Goal: Contribute content: Contribute content

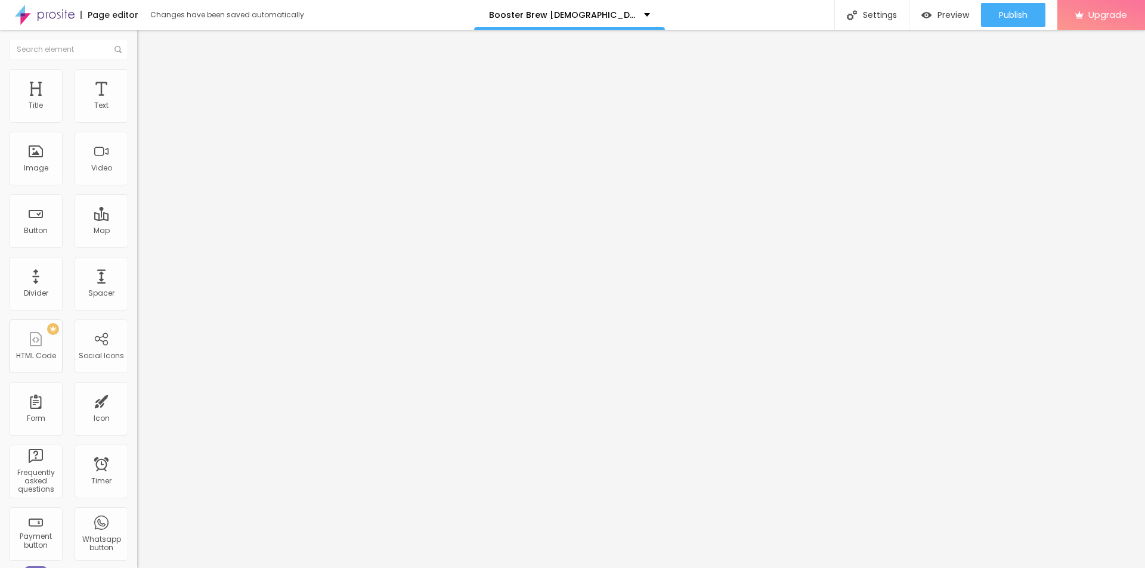
click at [142, 173] on icon "button" at bounding box center [145, 169] width 7 height 7
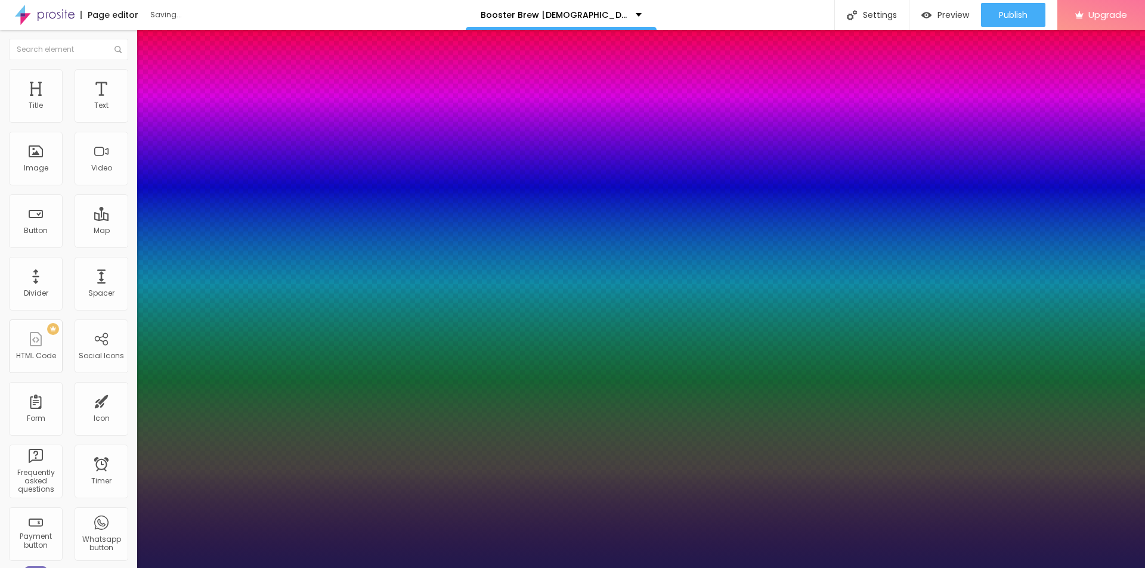
type input "1"
type input "11"
type input "1"
type input "18"
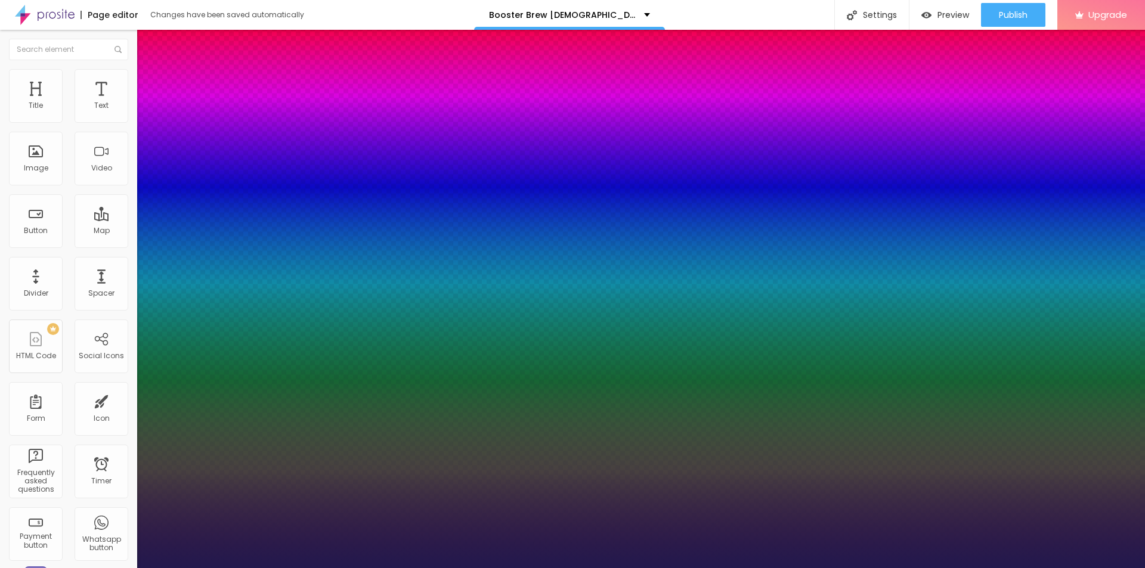
type input "18"
type input "1"
type input "20"
type input "1"
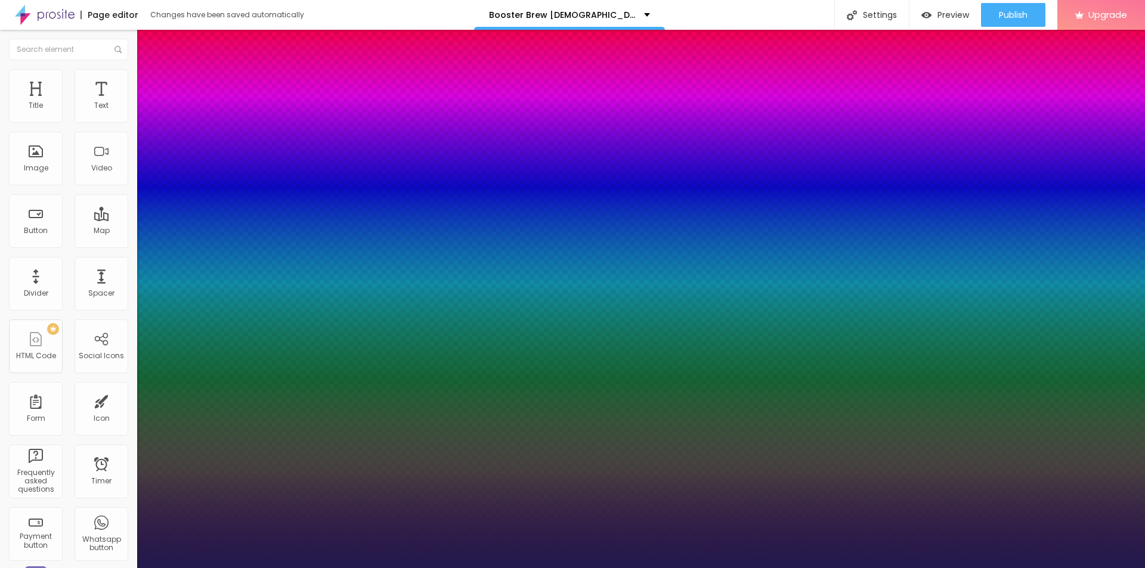
type input "21"
type input "1"
type input "22"
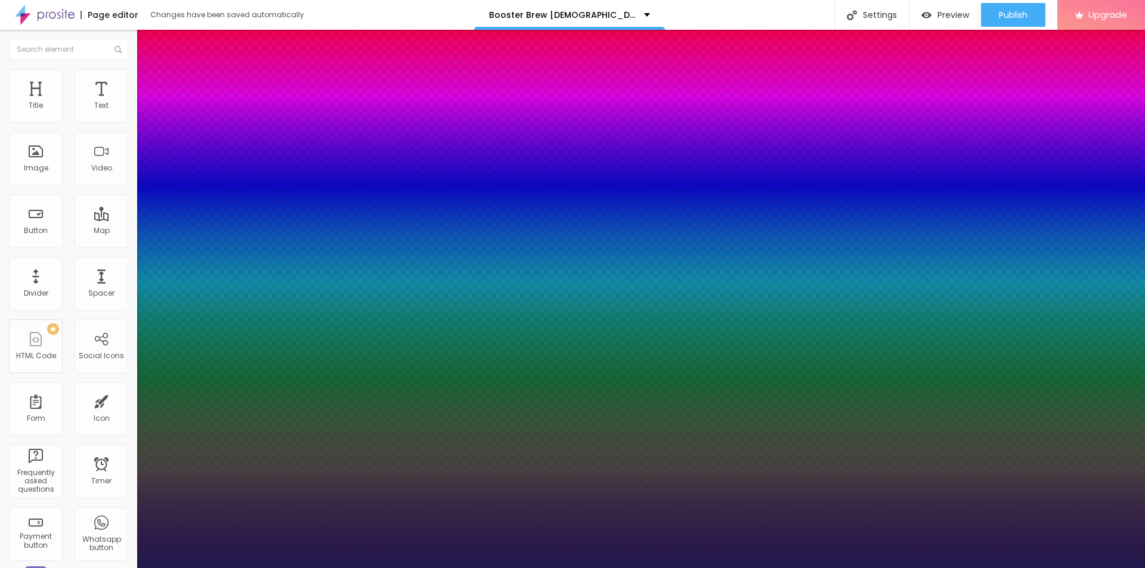
type input "1"
type input "27"
type input "1"
type input "28"
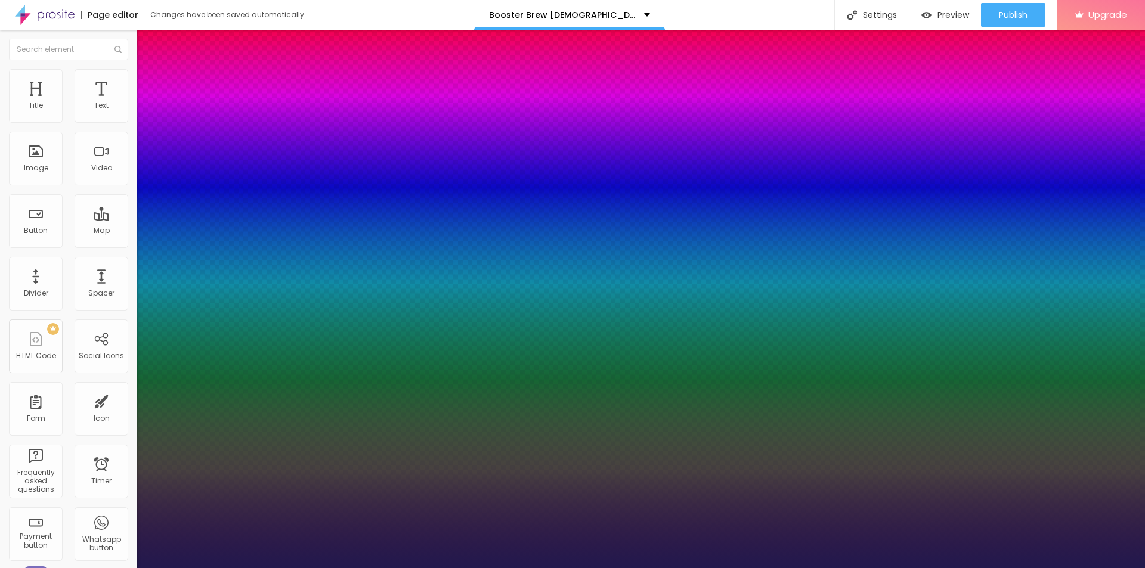
type input "28"
type input "1"
type input "29"
type input "1"
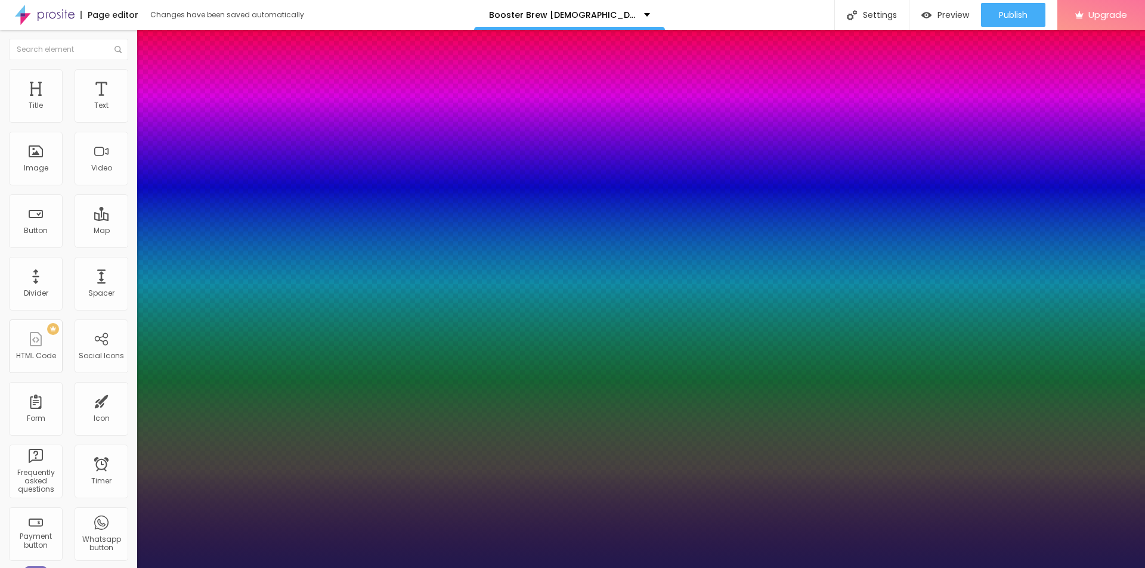
type input "31"
type input "1"
type input "33"
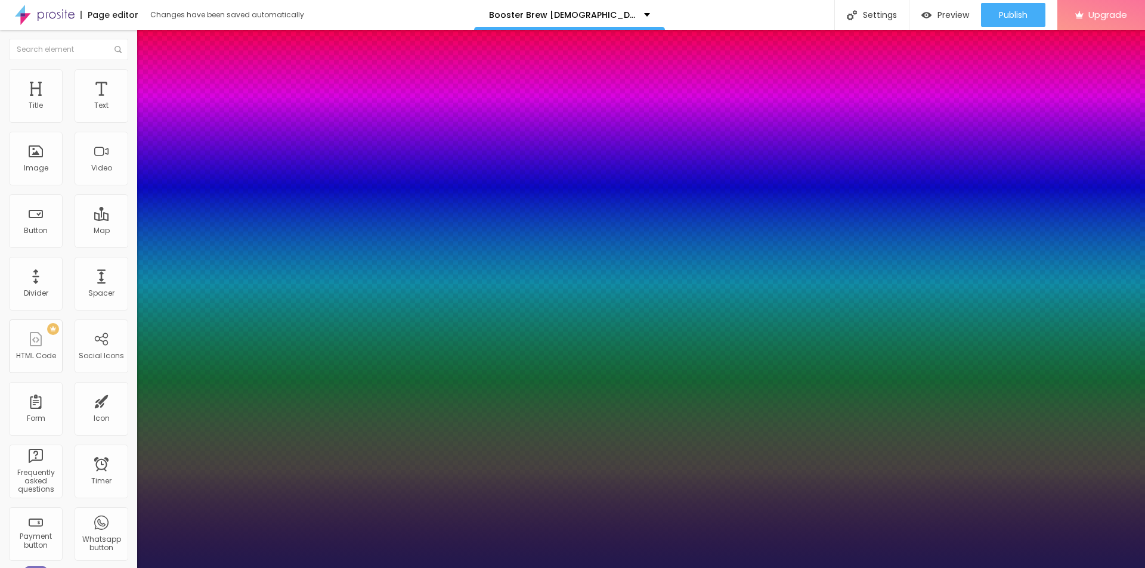
type input "1"
type input "34"
type input "1"
type input "35"
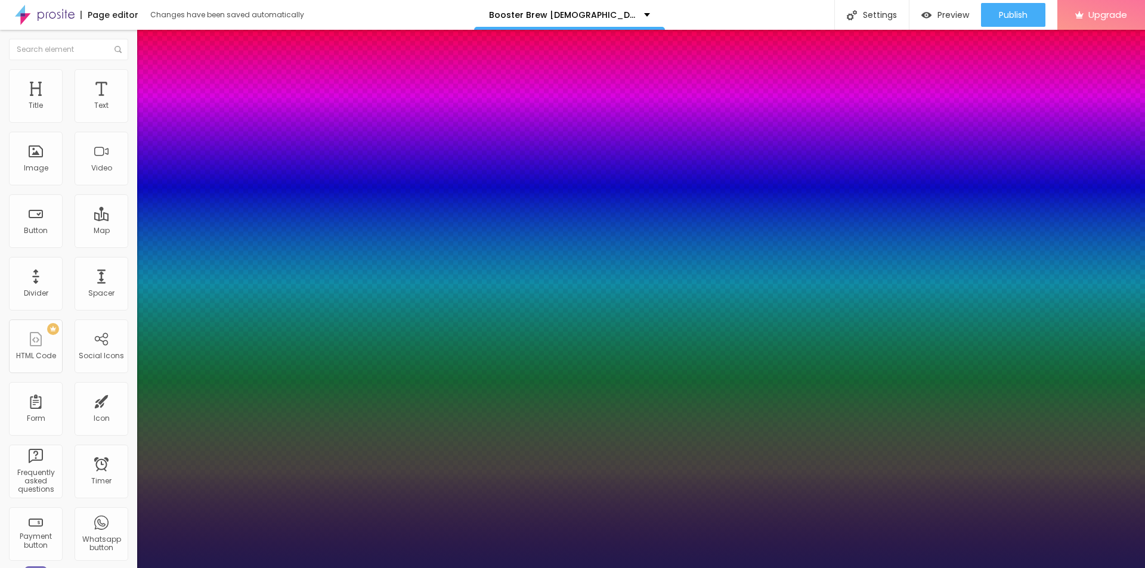
type input "35"
type input "1"
drag, startPoint x: 157, startPoint y: 339, endPoint x: 179, endPoint y: 340, distance: 21.5
type input "35"
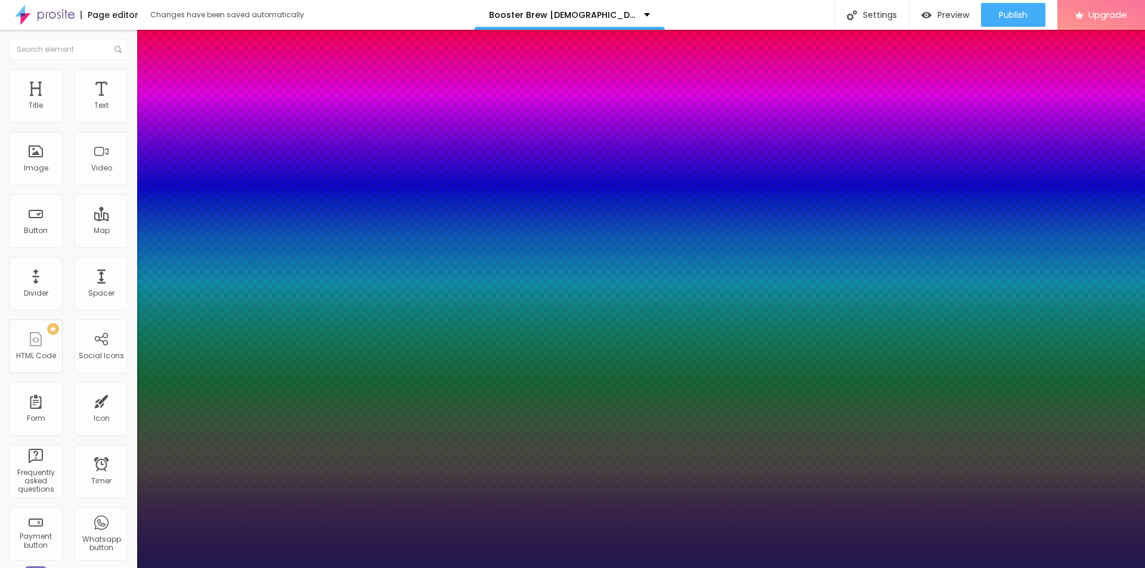
click at [666, 568] on div at bounding box center [572, 568] width 1145 height 0
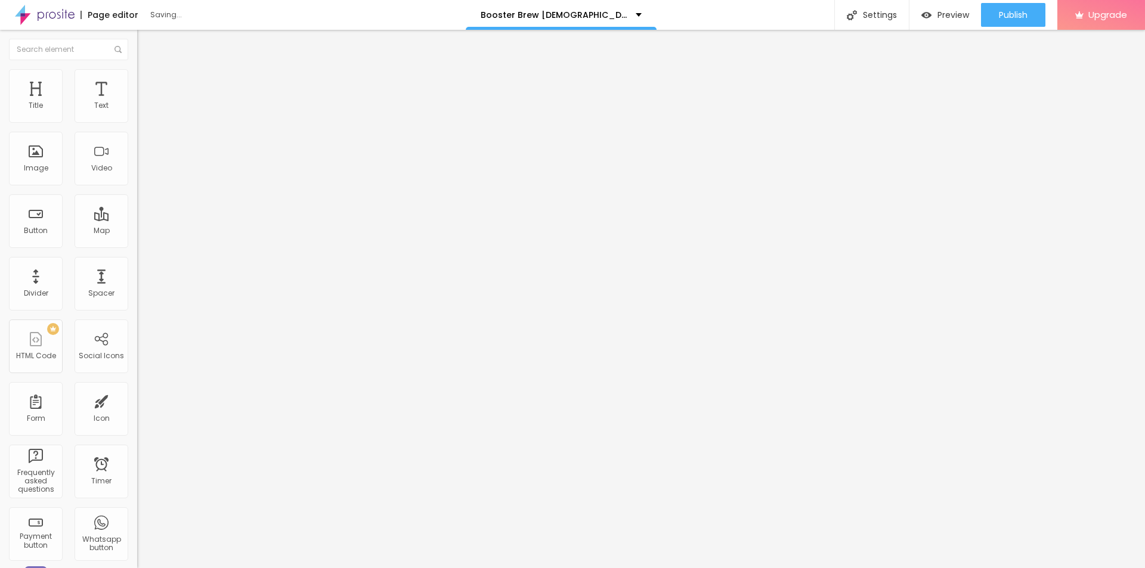
click at [137, 103] on span "Add image" at bounding box center [161, 97] width 49 height 10
click at [137, 244] on input "https://" at bounding box center [208, 239] width 143 height 12
paste input "[DOMAIN_NAME][URL]"
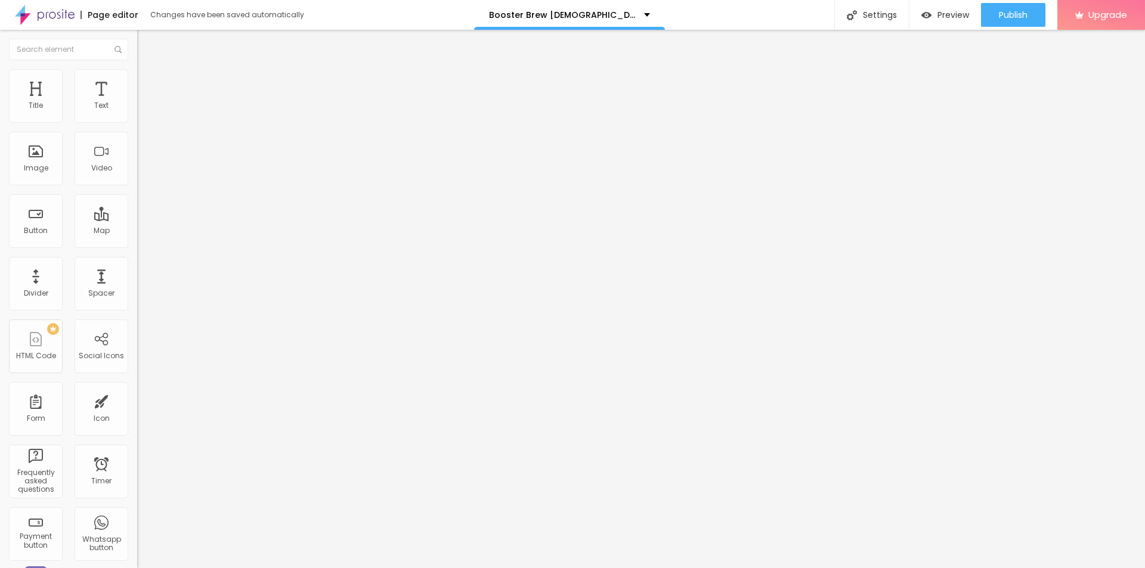
scroll to position [0, 61]
type input "[URL][DOMAIN_NAME]"
click at [137, 120] on input "text" at bounding box center [208, 115] width 143 height 12
paste input "Booster Brew [DEMOGRAPHIC_DATA][MEDICAL_DATA]"
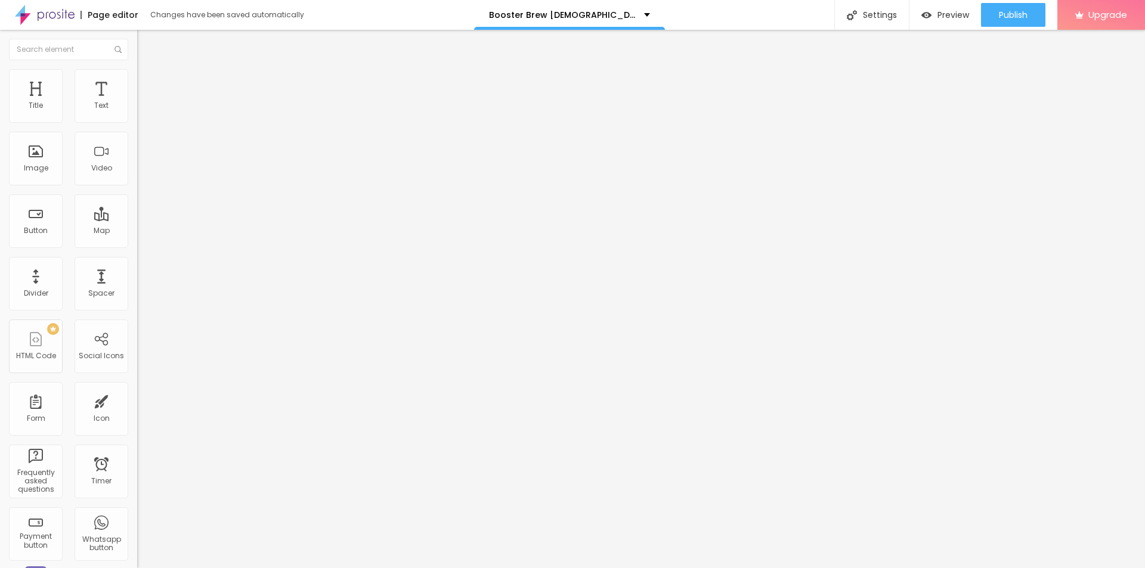
scroll to position [0, 11]
type input "Booster Brew [DEMOGRAPHIC_DATA][MEDICAL_DATA]"
click at [137, 73] on li "Style" at bounding box center [205, 75] width 137 height 12
drag, startPoint x: 126, startPoint y: 124, endPoint x: 92, endPoint y: 126, distance: 34.1
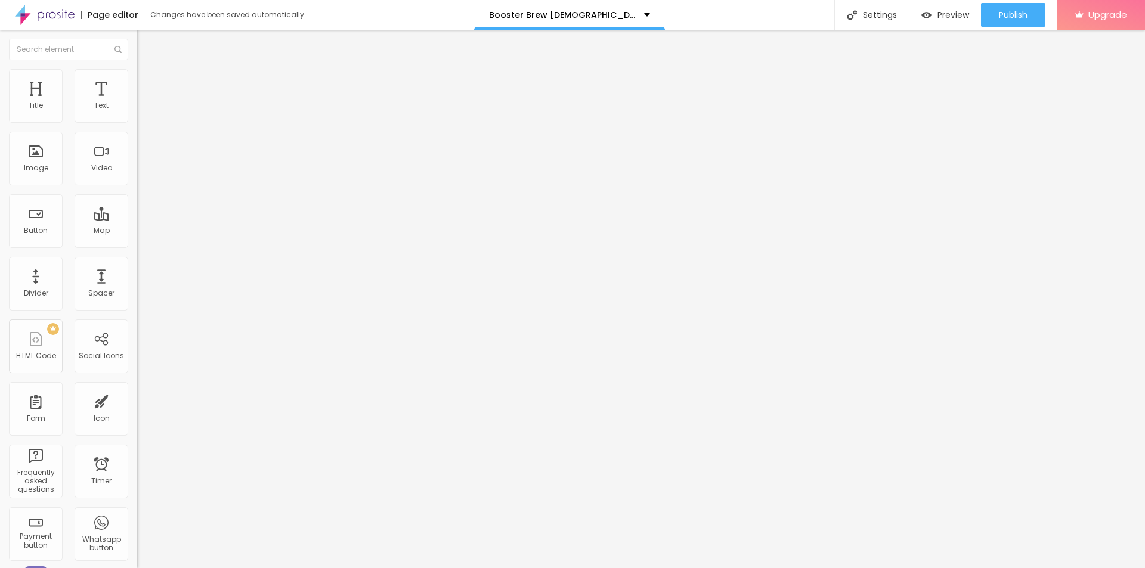
click at [137, 123] on div at bounding box center [205, 118] width 137 height 11
type input "95"
type input "90"
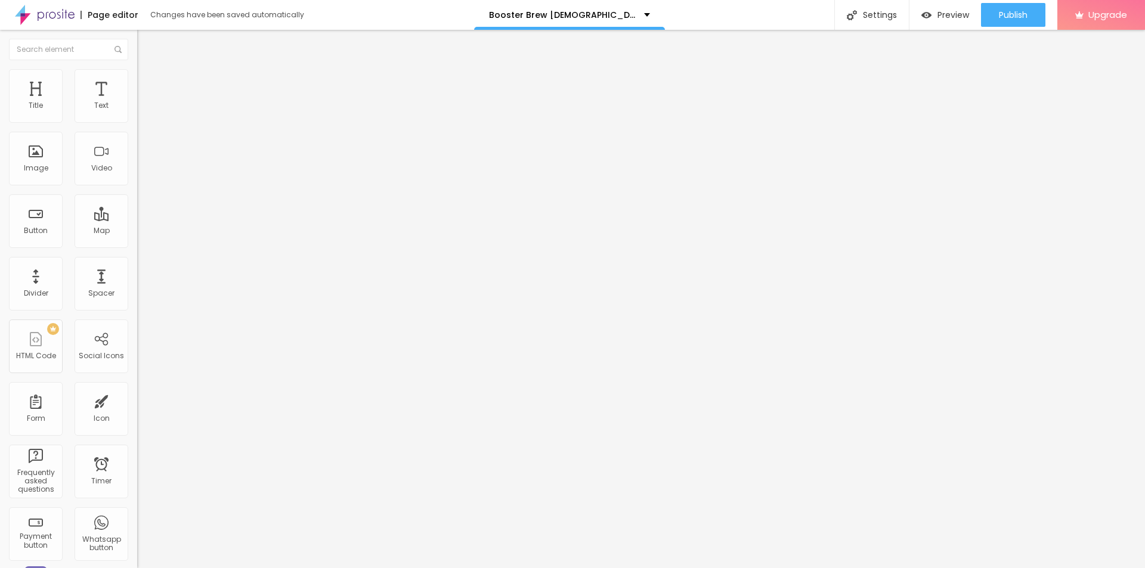
type input "85"
type input "80"
type input "75"
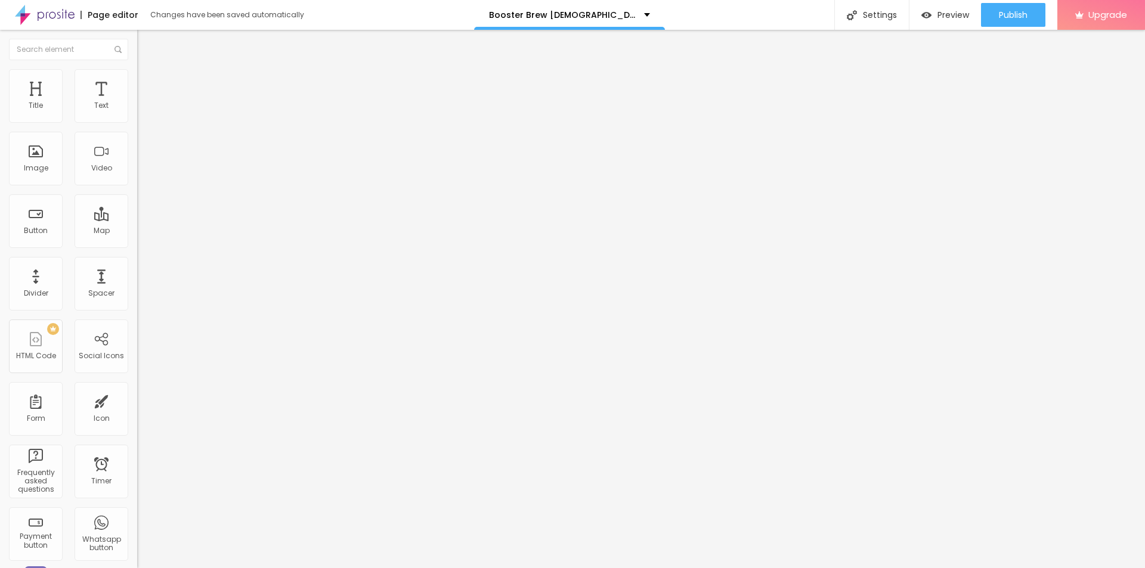
type input "75"
type input "70"
type input "65"
drag, startPoint x: 126, startPoint y: 128, endPoint x: 79, endPoint y: 126, distance: 47.1
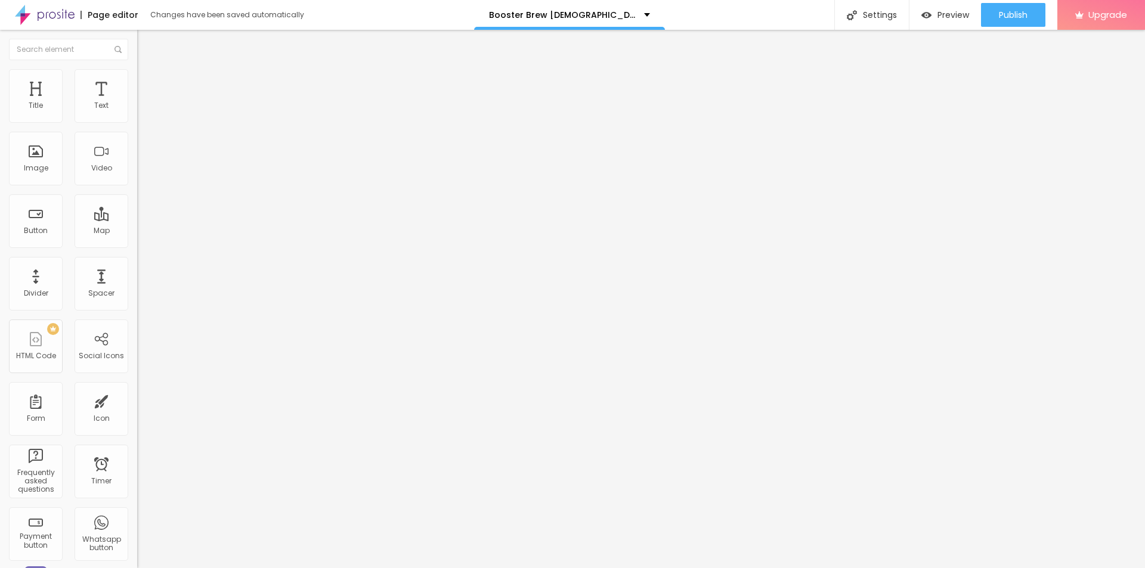
type input "65"
click at [137, 122] on input "range" at bounding box center [175, 118] width 77 height 10
click at [862, 17] on div "Settings" at bounding box center [871, 15] width 75 height 30
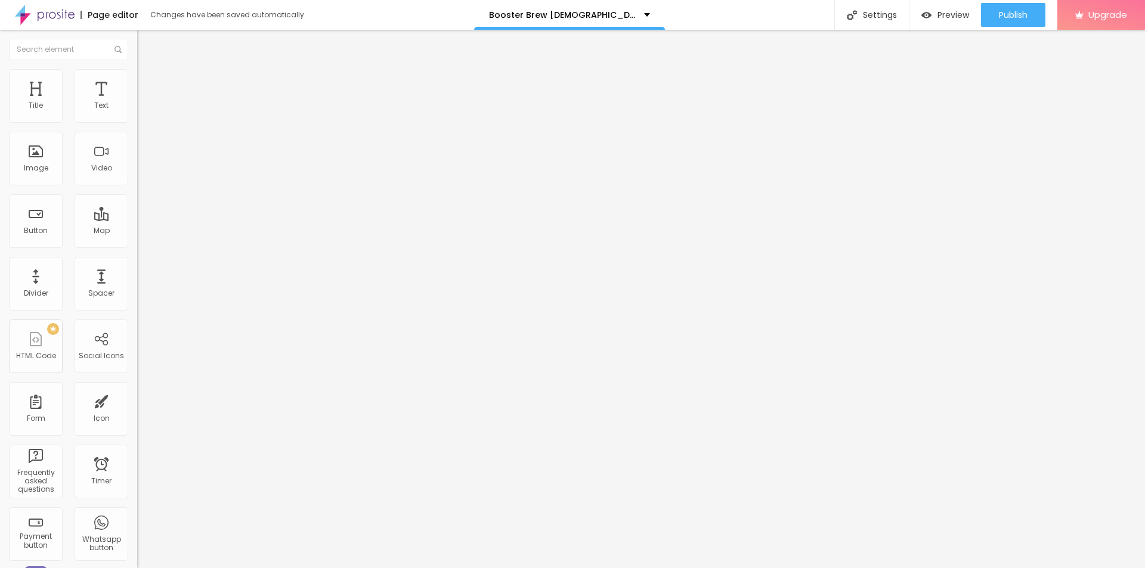
paste input "Booster Brew Reviews"
paste input "Reviews Price Benefits Amazon Ingredients Where To Buy?"
drag, startPoint x: 534, startPoint y: 271, endPoint x: 501, endPoint y: 268, distance: 32.9
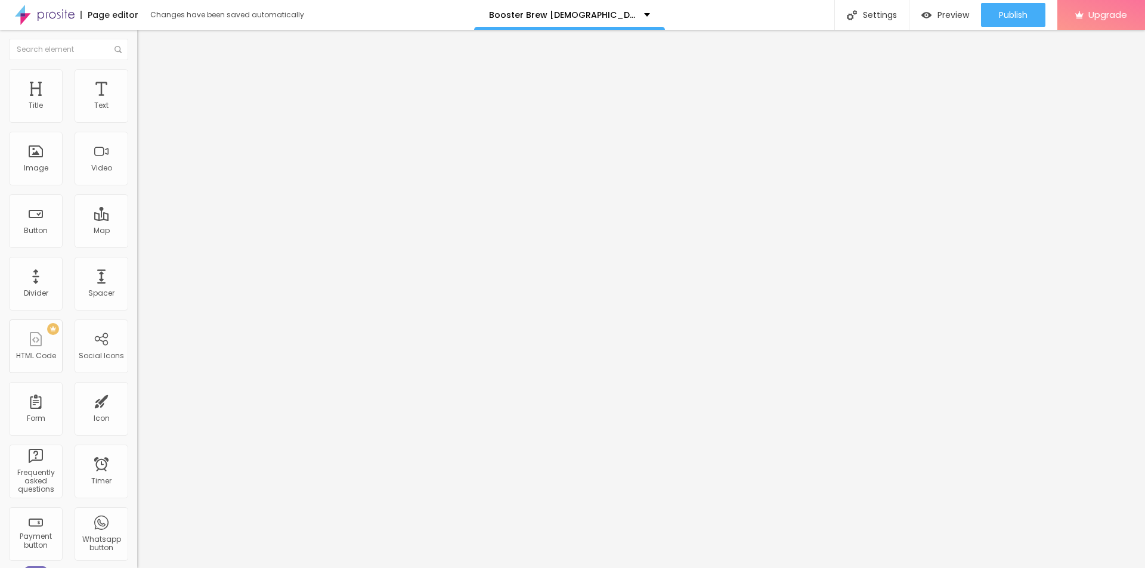
scroll to position [0, 0]
type input "Booster Brew Reviews Price Benefits Amazon Ingredients Where To Buy?"
paste textarea "Backed by positive Booster Brew reviews, this supplement helps men regain youth…"
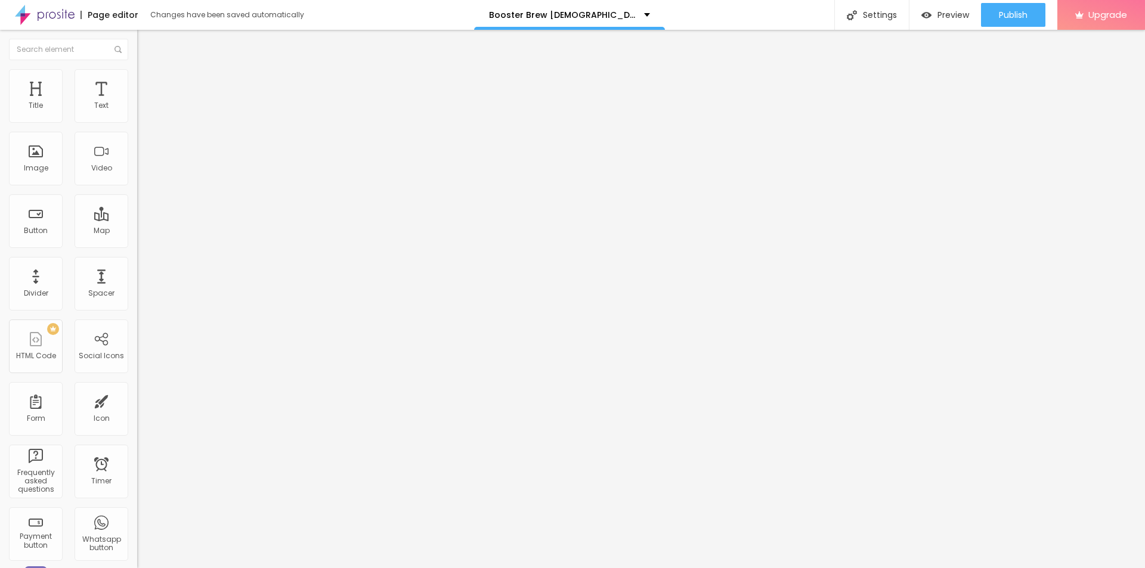
type textarea "Backed by positive Booster Brew reviews, this supplement helps men regain youth…"
paste textarea "Booster Brew [DEMOGRAPHIC_DATA][MEDICAL_DATA]"
type textarea "Booster Brew [DEMOGRAPHIC_DATA][MEDICAL_DATA]"
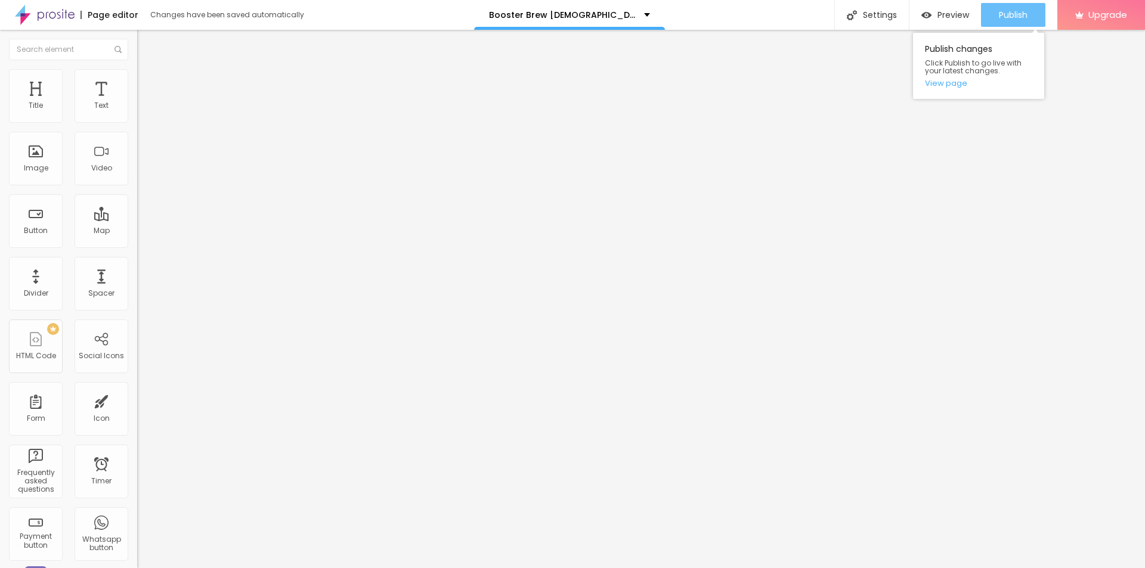
click at [1000, 16] on span "Publish" at bounding box center [1013, 15] width 29 height 10
click at [946, 83] on link "View page" at bounding box center [978, 83] width 107 height 8
click at [142, 111] on icon "button" at bounding box center [145, 107] width 7 height 7
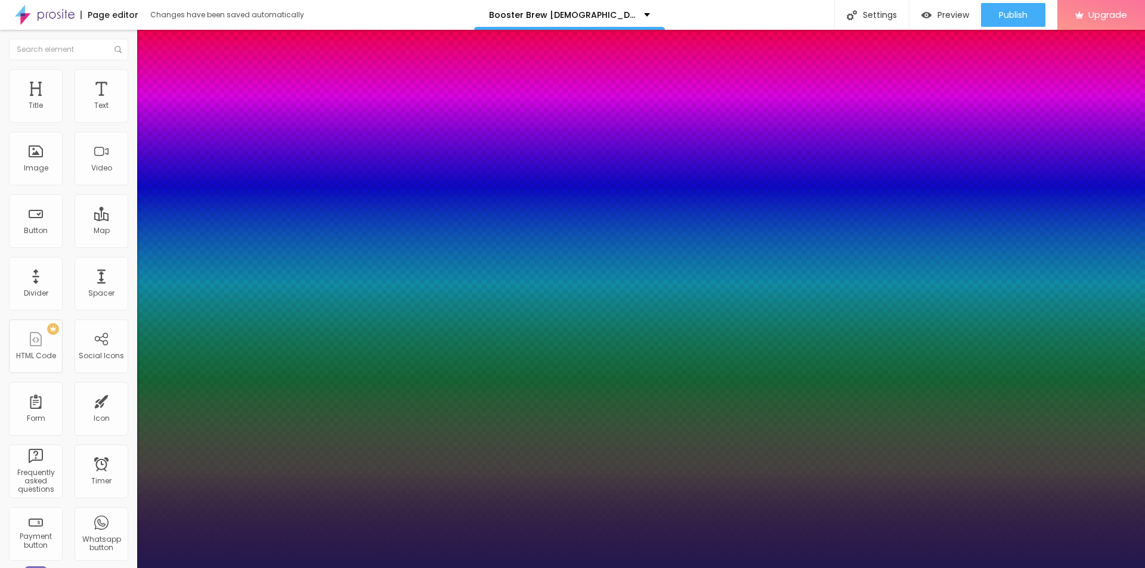
type input "1"
type input "22"
type input "1"
type input "24"
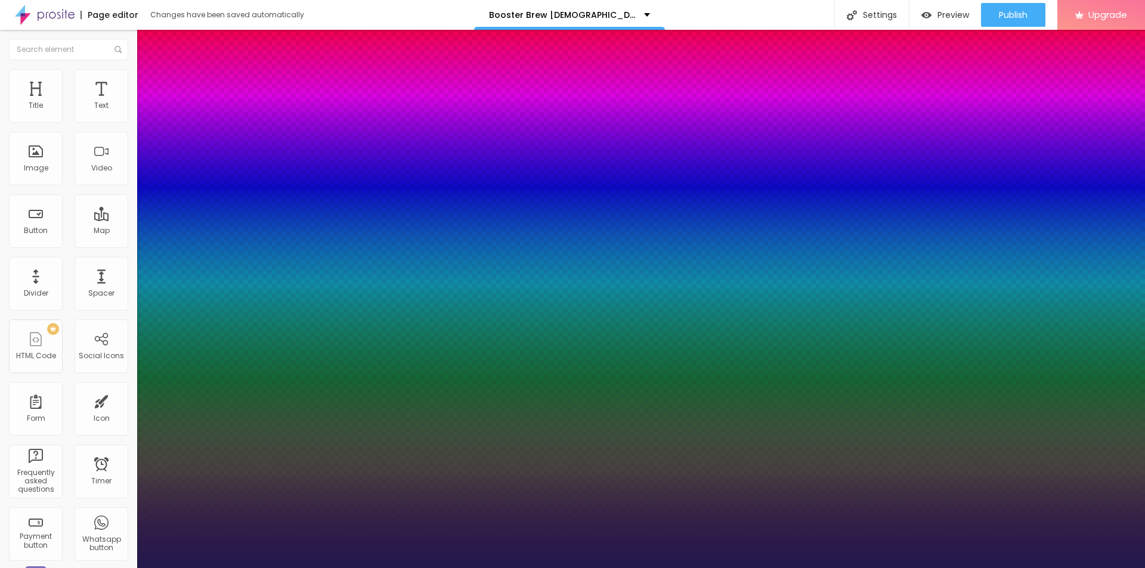
type input "24"
type input "1"
type input "25"
type input "1"
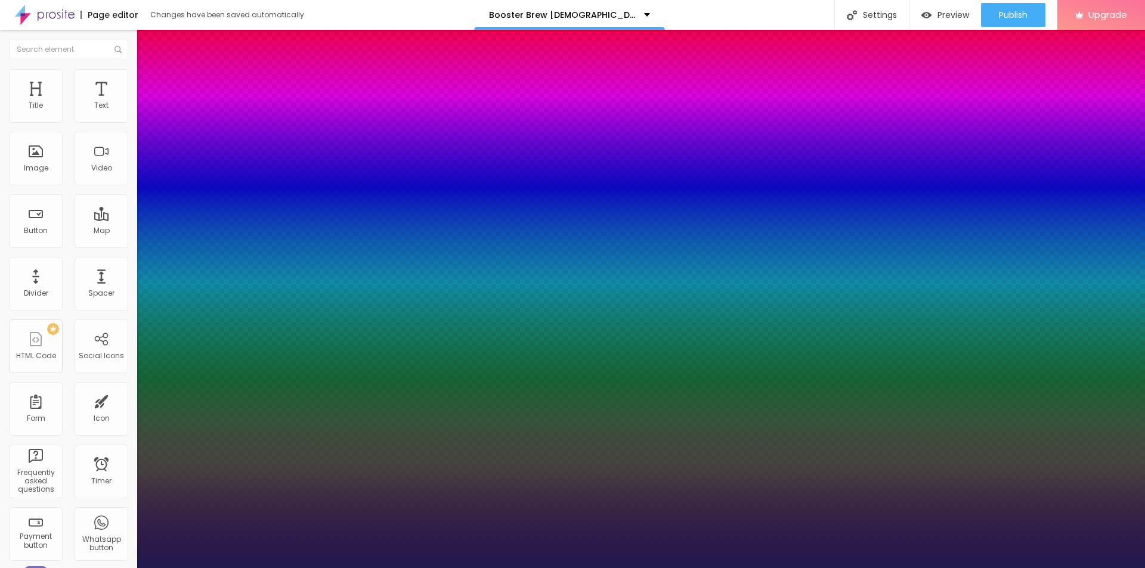
type input "26"
type input "1"
type input "24"
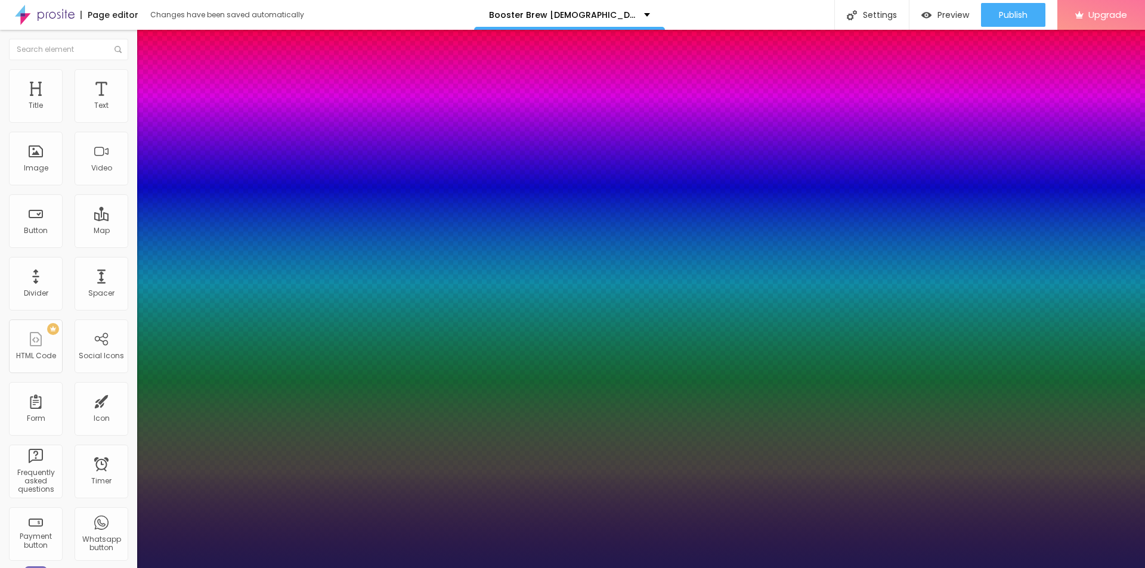
type input "1"
type input "24"
click at [270, 568] on div at bounding box center [572, 568] width 1145 height 0
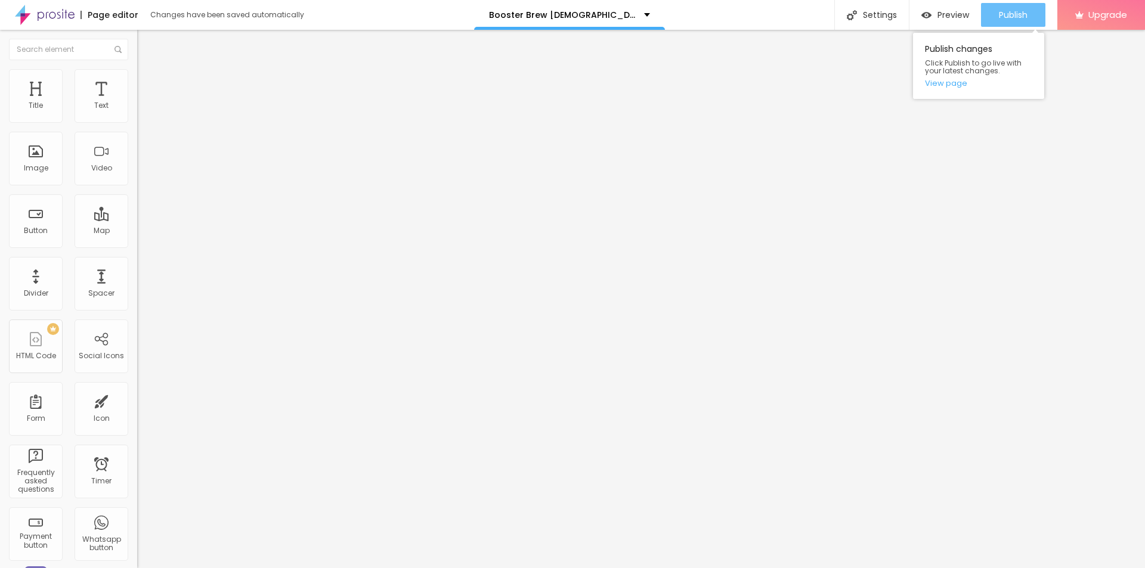
click at [1019, 7] on div "Publish" at bounding box center [1013, 15] width 29 height 24
click at [952, 84] on link "View page" at bounding box center [978, 83] width 107 height 8
